Goal: Register for event/course

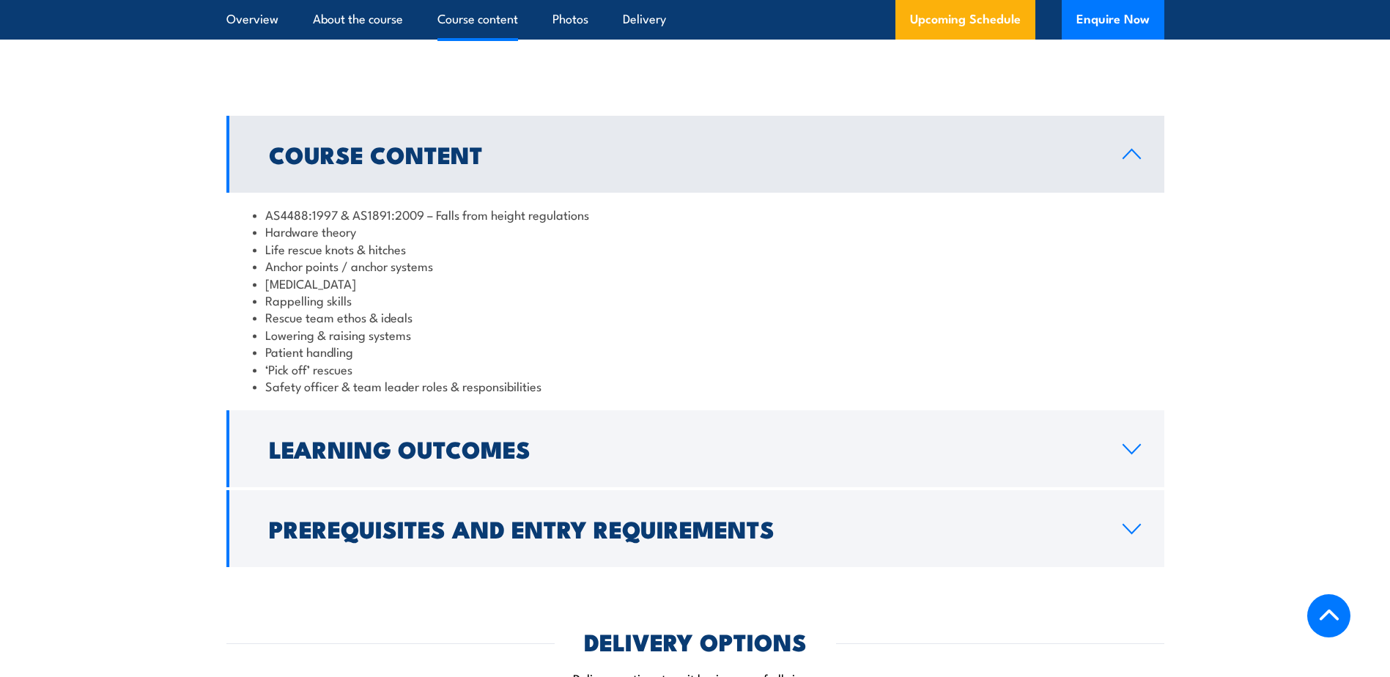
scroll to position [1343, 0]
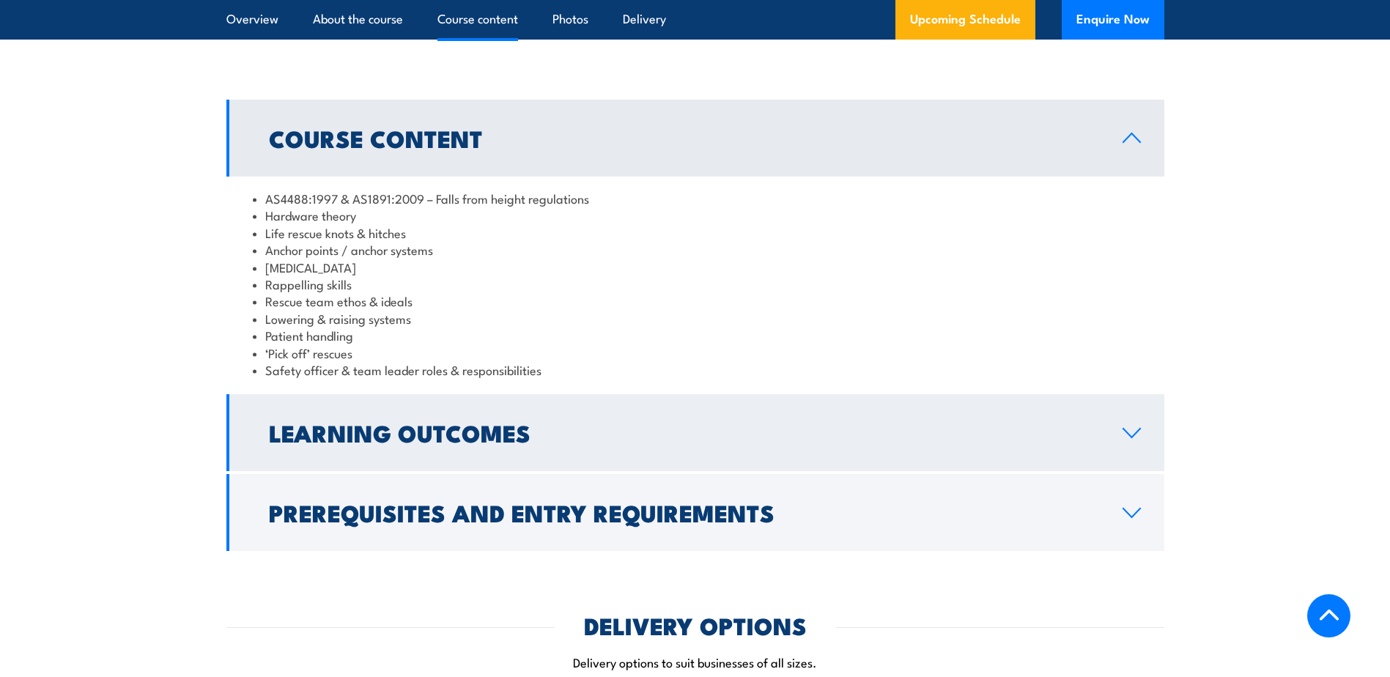
click at [479, 442] on h2 "Learning Outcomes" at bounding box center [684, 432] width 830 height 21
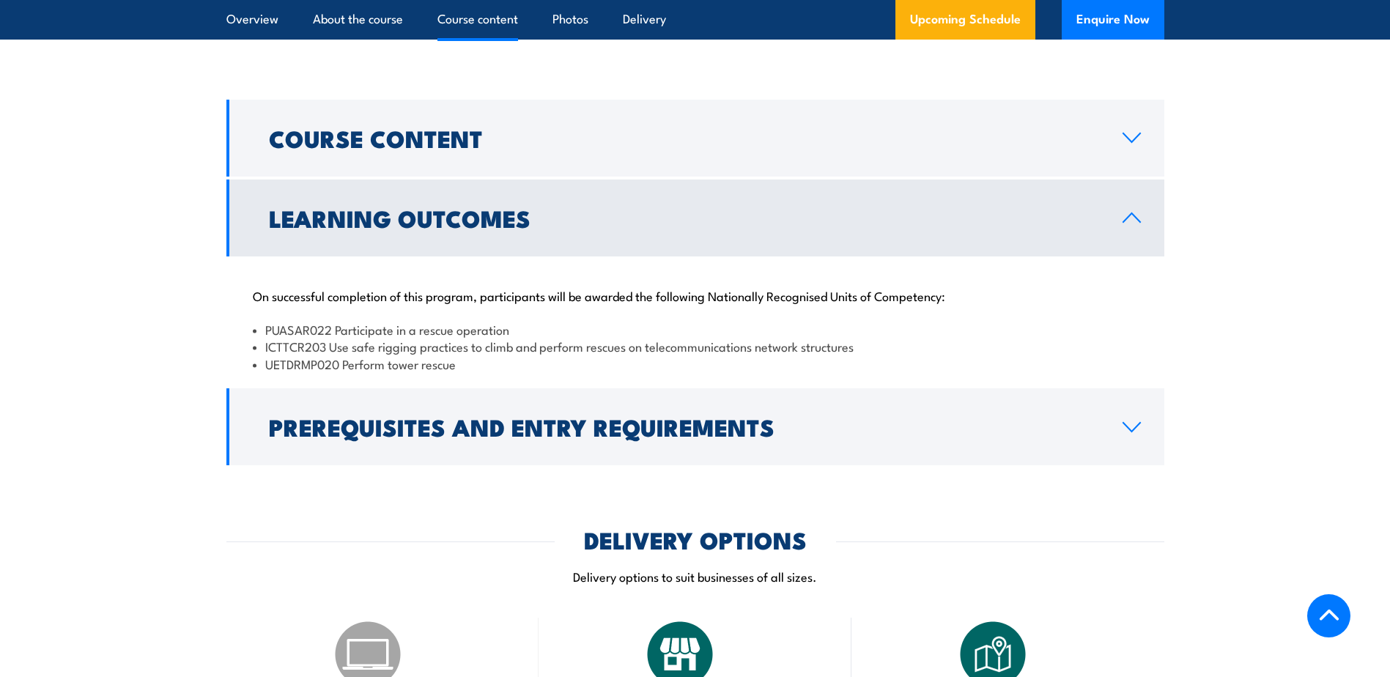
scroll to position [1611, 0]
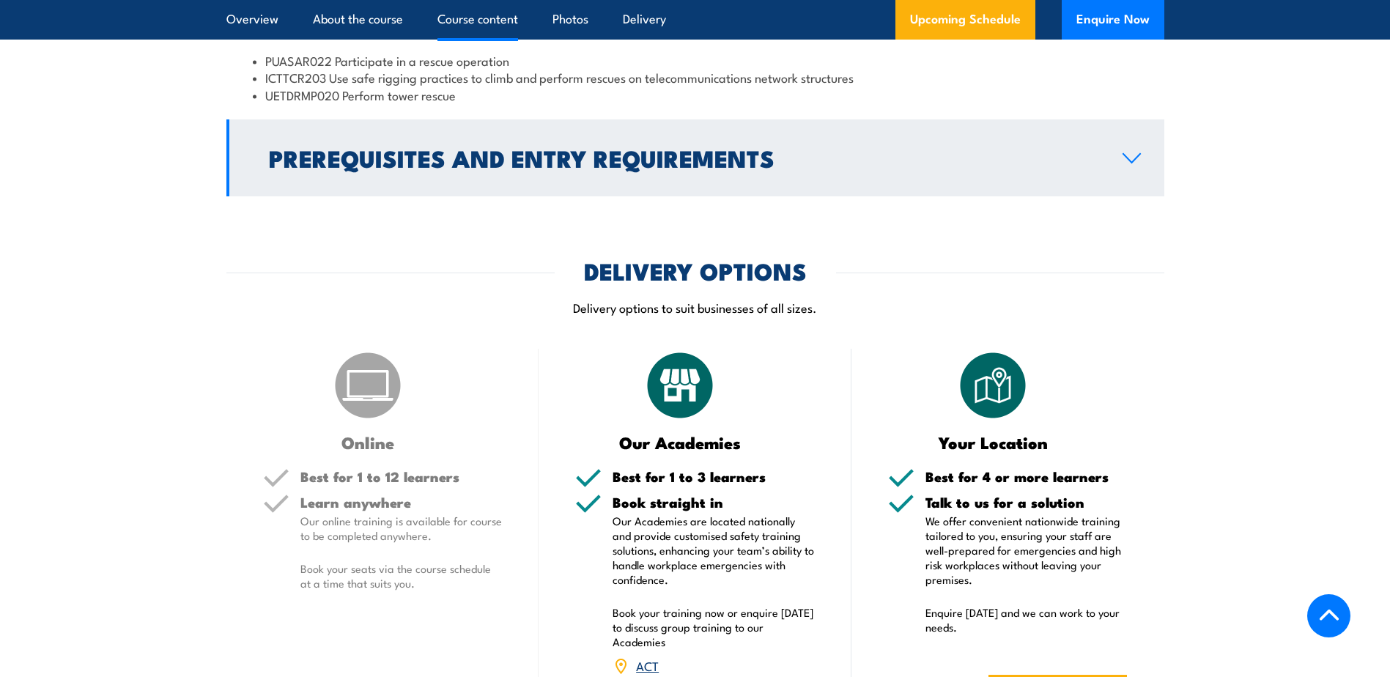
click at [538, 168] on h2 "Prerequisites and Entry Requirements" at bounding box center [684, 157] width 830 height 21
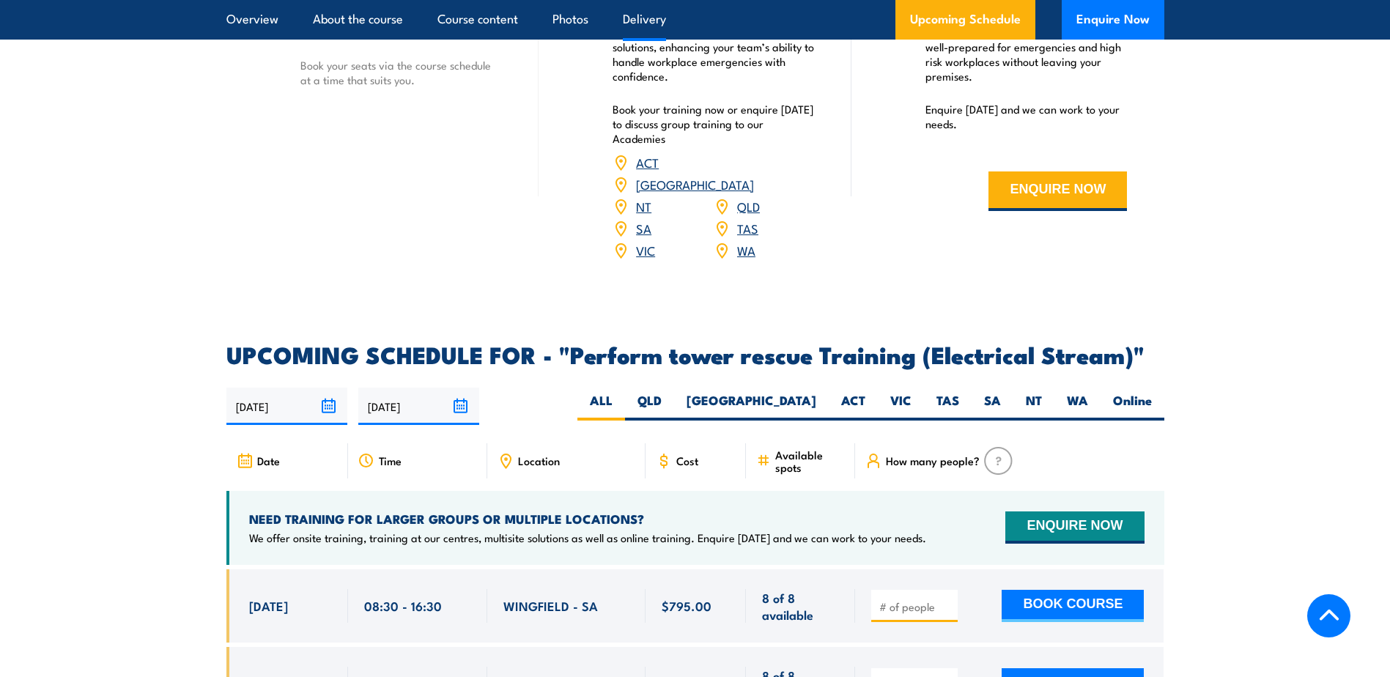
scroll to position [2417, 0]
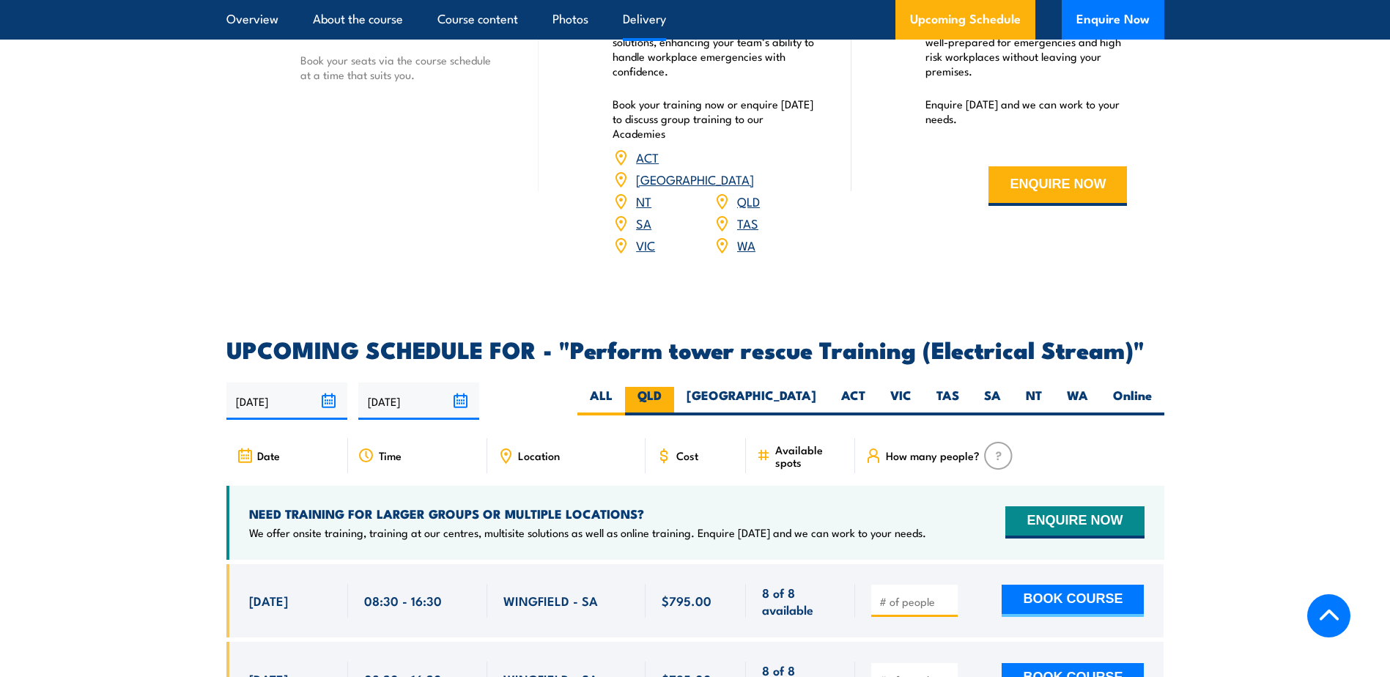
click at [674, 410] on label "QLD" at bounding box center [649, 401] width 49 height 29
click at [671, 396] on input "QLD" at bounding box center [666, 392] width 10 height 10
radio input "true"
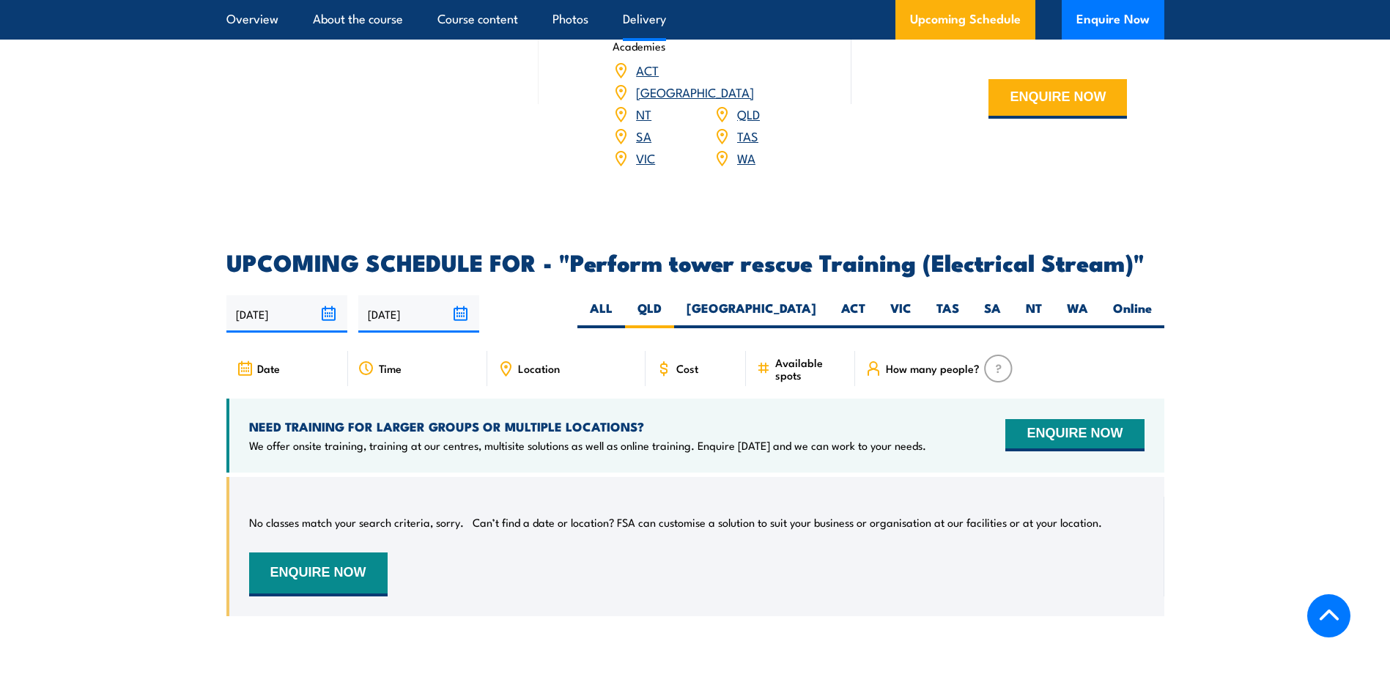
scroll to position [2288, 0]
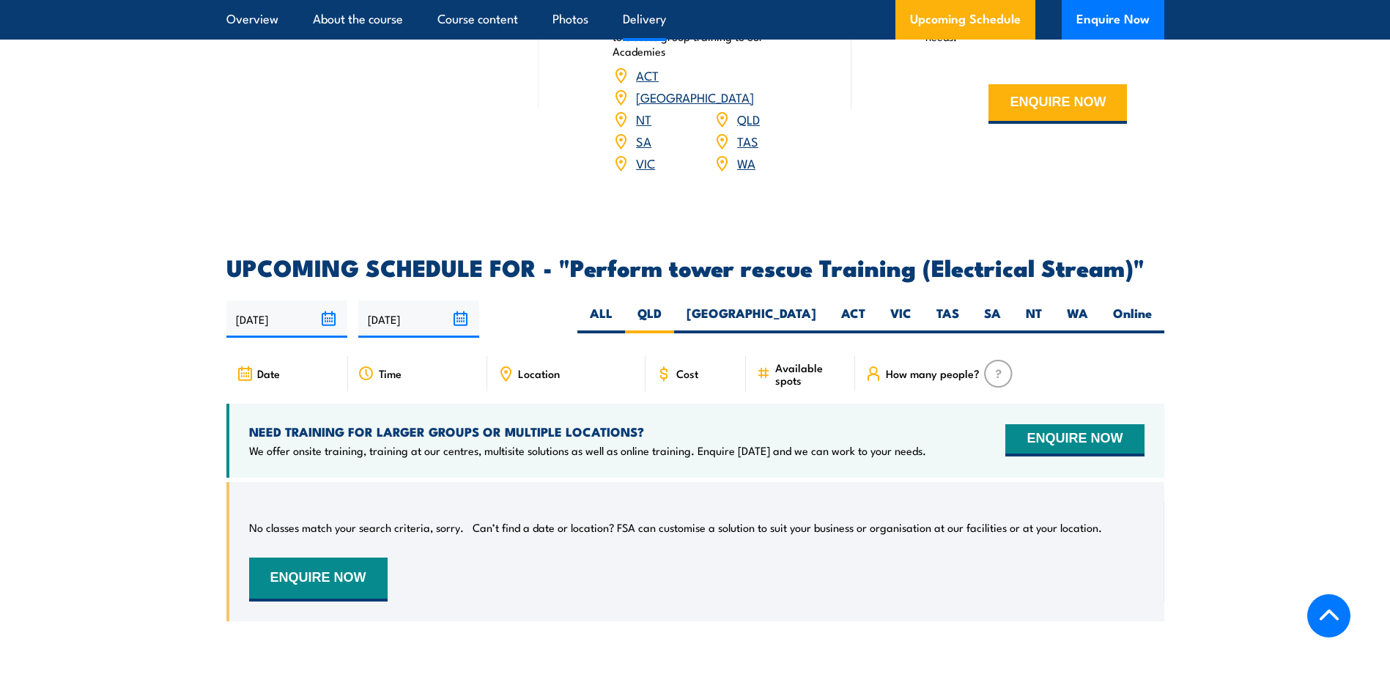
click at [502, 382] on icon at bounding box center [505, 374] width 16 height 16
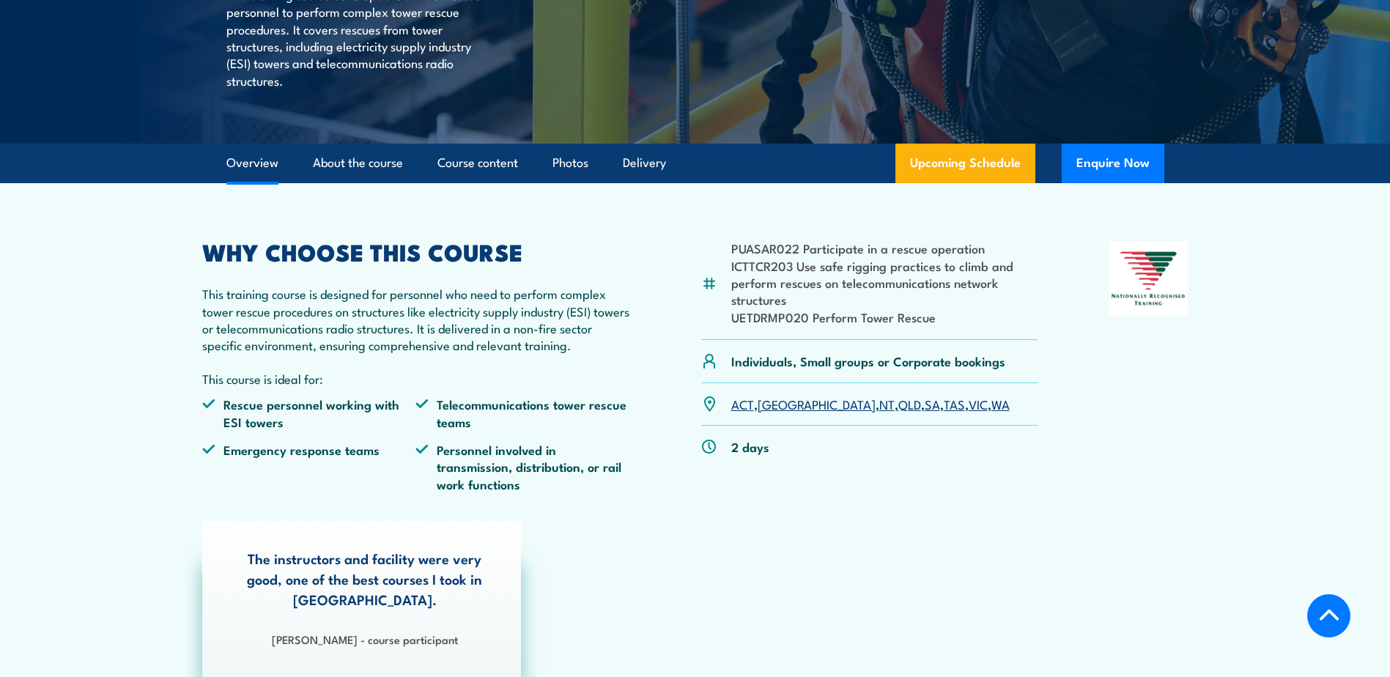
scroll to position [0, 0]
